Goal: Find specific page/section: Find specific page/section

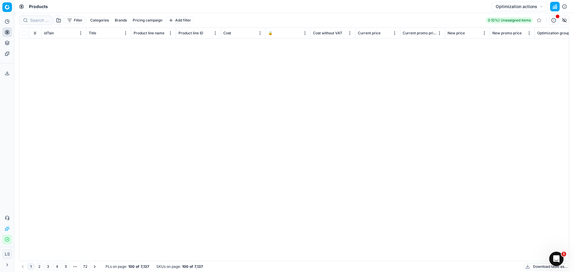
scroll to position [269, 1471]
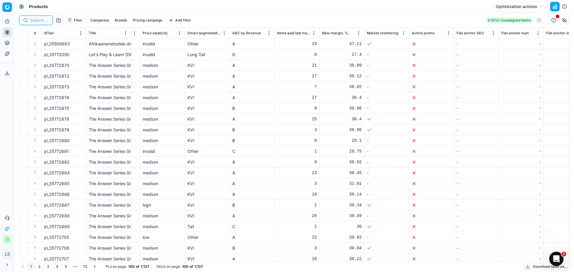
click at [40, 19] on input at bounding box center [39, 20] width 19 height 6
paste input "91859875"
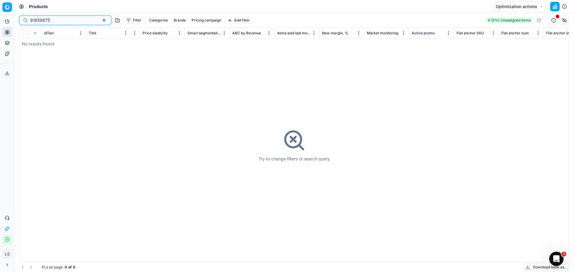
scroll to position [0, 1471]
type input "91859875"
click at [7, 20] on icon at bounding box center [7, 21] width 5 height 5
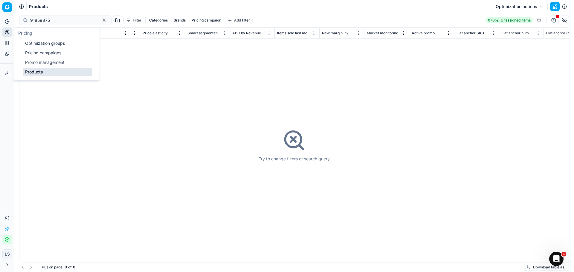
click at [8, 32] on icon at bounding box center [6, 31] width 1 height 1
click at [6, 16] on div "Analytics Pricing Product portfolio Templates" at bounding box center [7, 37] width 14 height 47
drag, startPoint x: 2, startPoint y: 20, endPoint x: 5, endPoint y: 20, distance: 3.6
click at [5, 20] on div "Analytics Pricing Product portfolio Templates" at bounding box center [7, 37] width 14 height 47
click at [5, 20] on icon at bounding box center [7, 21] width 5 height 5
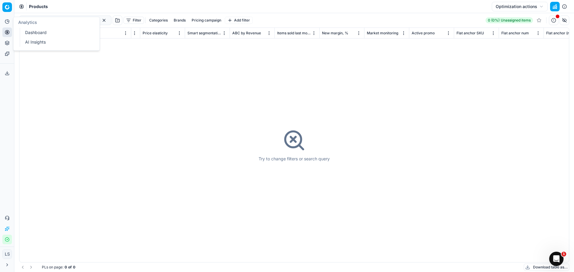
click at [7, 23] on icon at bounding box center [7, 21] width 5 height 5
click at [4, 35] on button "Pricing" at bounding box center [7, 33] width 10 height 10
click at [39, 44] on link "Optimization groups" at bounding box center [58, 43] width 70 height 8
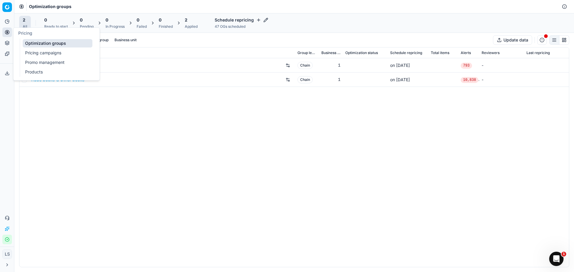
click at [40, 74] on link "Products" at bounding box center [58, 72] width 70 height 8
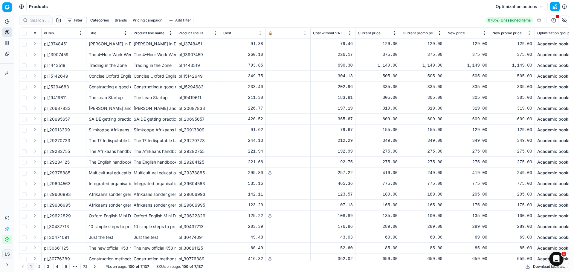
click at [295, 15] on div "Filter Categories Brands Pricing campaign Add filter 0 (0%) Unassigned items" at bounding box center [294, 20] width 550 height 14
click at [38, 19] on input at bounding box center [39, 20] width 19 height 6
click at [554, 31] on span "Optimization group" at bounding box center [553, 33] width 32 height 5
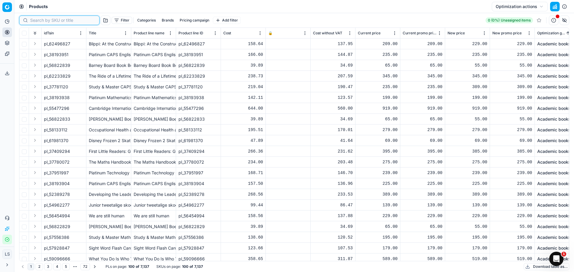
click at [39, 20] on input at bounding box center [62, 20] width 65 height 6
paste input "91859875"
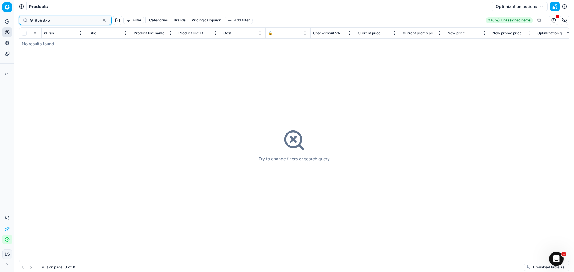
type input "91859875"
